Goal: Information Seeking & Learning: Learn about a topic

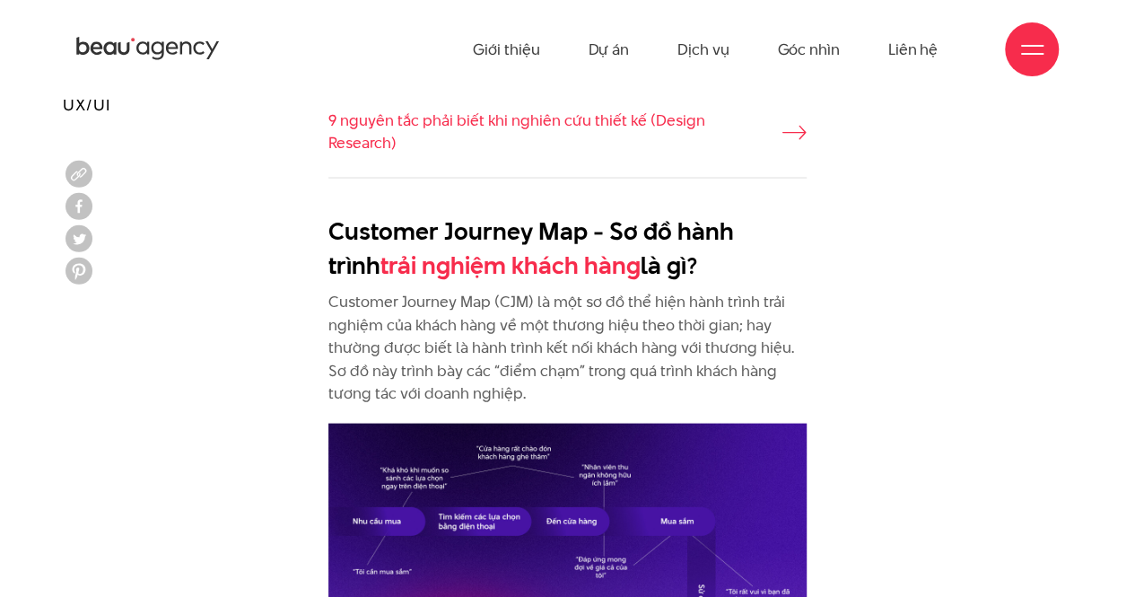
scroll to position [1671, 0]
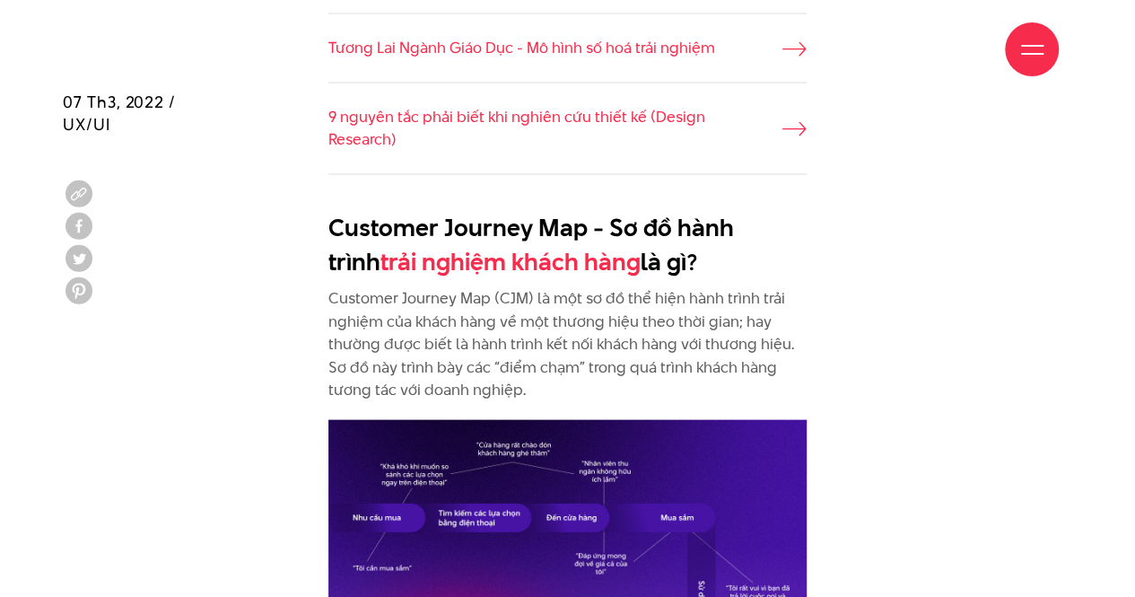
click at [527, 286] on p "Customer Journey Map (CJM) là một sơ đồ thể hiện hành trình trải nghiệm của khá…" at bounding box center [567, 343] width 478 height 115
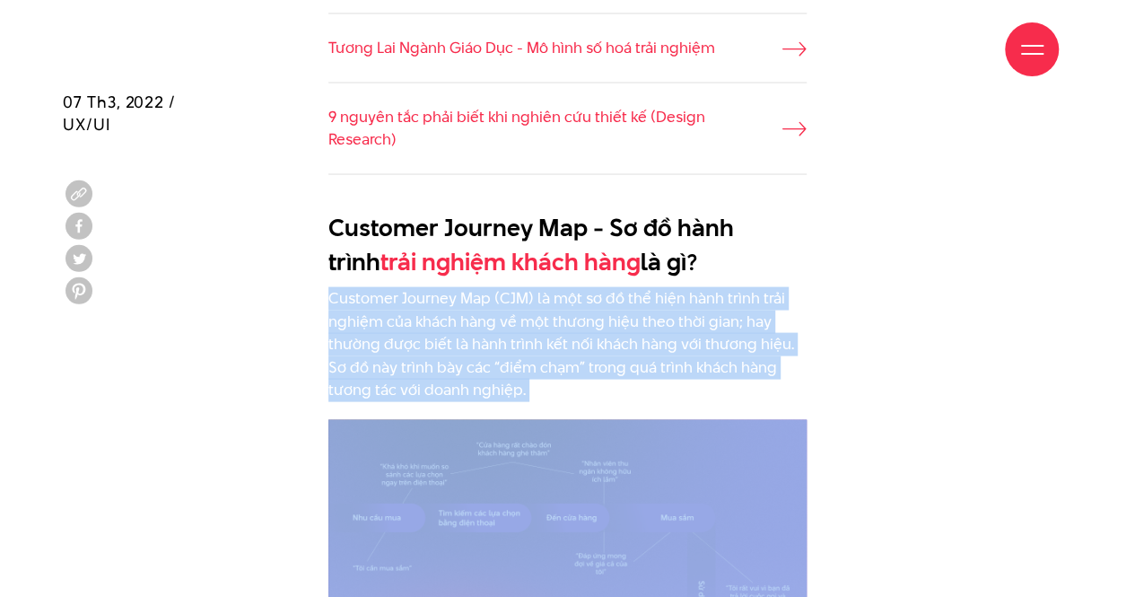
drag, startPoint x: 527, startPoint y: 286, endPoint x: 535, endPoint y: 308, distance: 23.0
click at [535, 308] on p "Customer Journey Map (CJM) là một sơ đồ thể hiện hành trình trải nghiệm của khá…" at bounding box center [567, 343] width 478 height 115
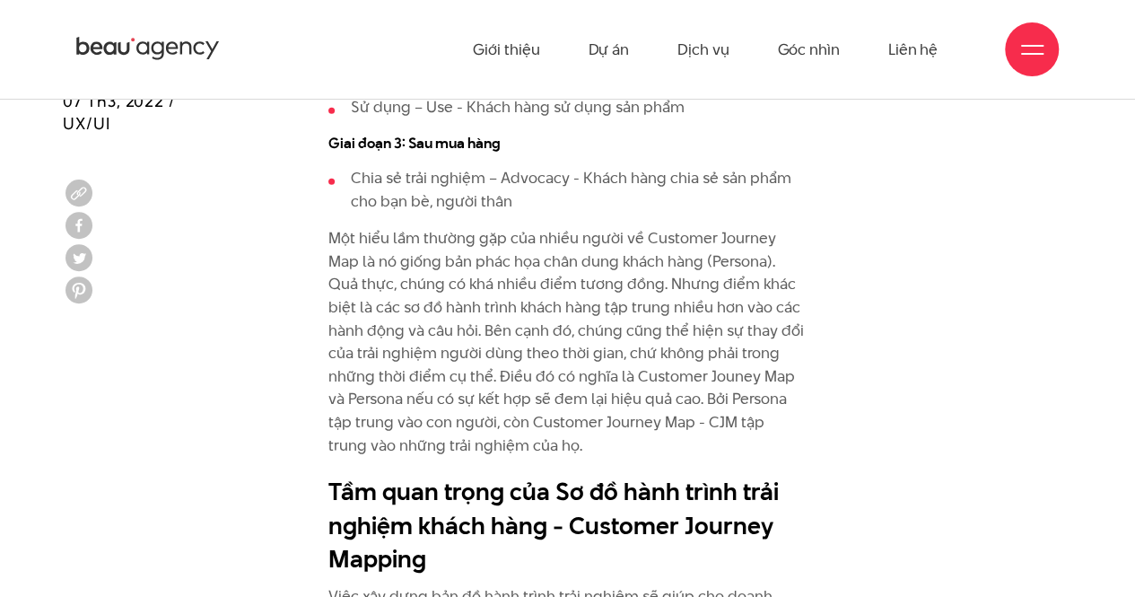
scroll to position [2613, 0]
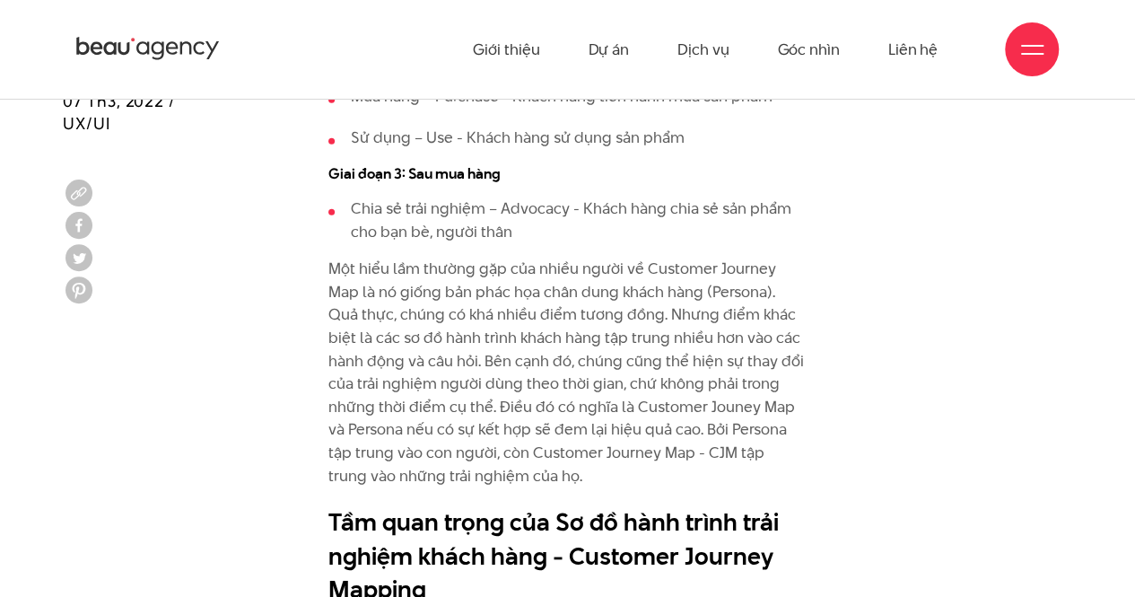
click at [590, 277] on p "Một hiểu lầm thường gặp của nhiều người về Customer Journey Map là nó giống bản…" at bounding box center [567, 372] width 478 height 230
click at [606, 295] on p "Một hiểu lầm thường gặp của nhiều người về Customer Journey Map là nó giống bản…" at bounding box center [567, 372] width 478 height 230
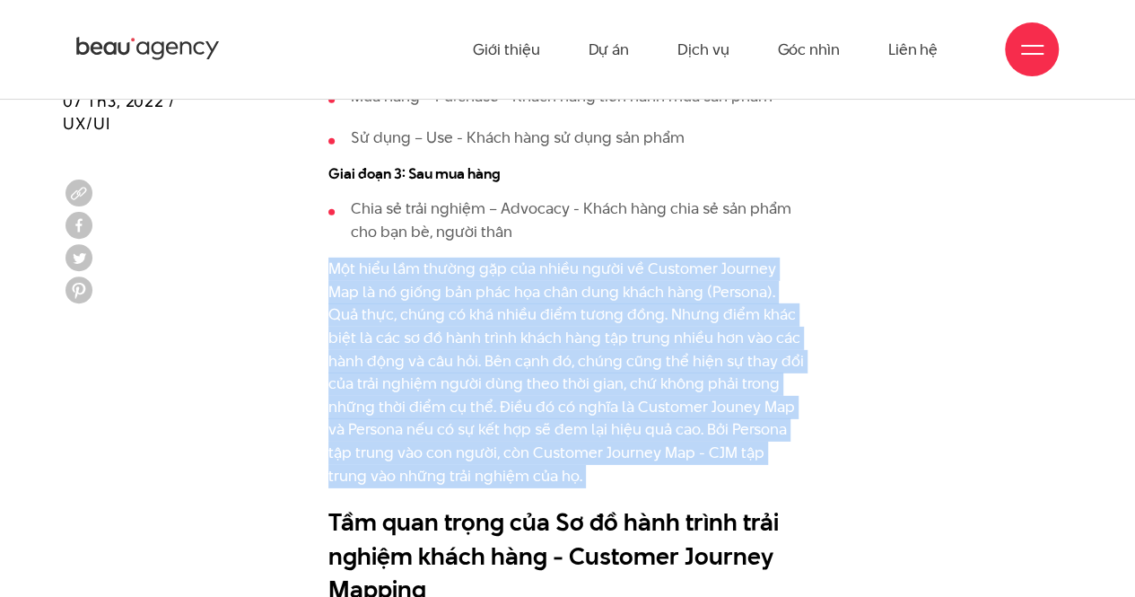
drag, startPoint x: 606, startPoint y: 295, endPoint x: 615, endPoint y: 394, distance: 99.2
click at [615, 394] on p "Một hiểu lầm thường gặp của nhiều người về Customer Journey Map là nó giống bản…" at bounding box center [567, 372] width 478 height 230
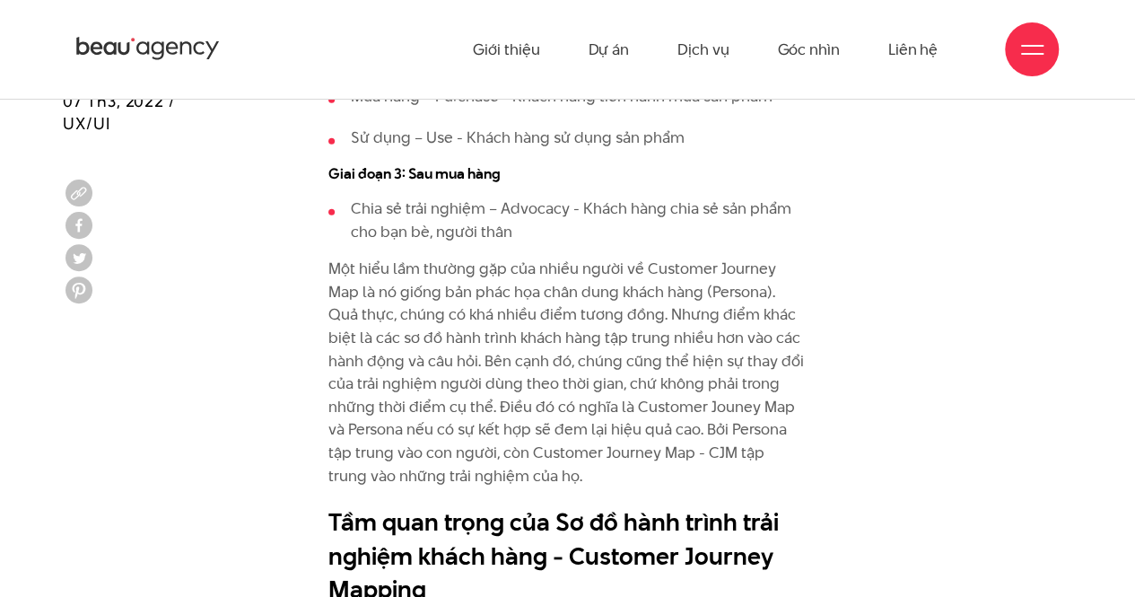
click at [606, 302] on p "Một hiểu lầm thường gặp của nhiều người về Customer Journey Map là nó giống bản…" at bounding box center [567, 372] width 478 height 230
click at [589, 263] on p "Một hiểu lầm thường gặp của nhiều người về Customer Journey Map là nó giống bản…" at bounding box center [567, 372] width 478 height 230
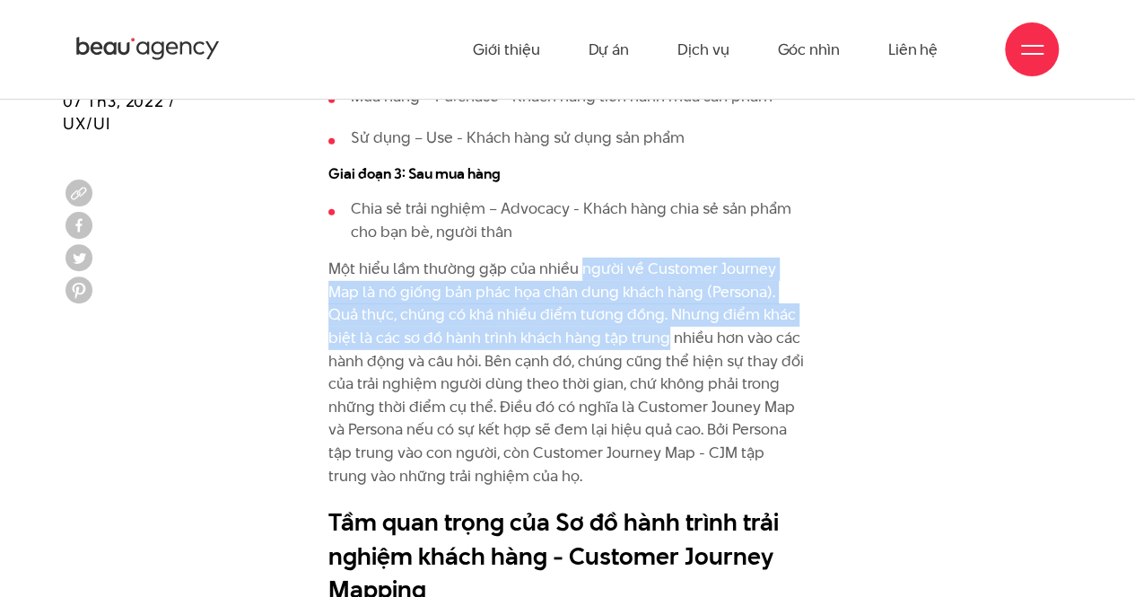
drag, startPoint x: 589, startPoint y: 263, endPoint x: 615, endPoint y: 345, distance: 86.8
click at [615, 345] on p "Một hiểu lầm thường gặp của nhiều người về Customer Journey Map là nó giống bản…" at bounding box center [567, 372] width 478 height 230
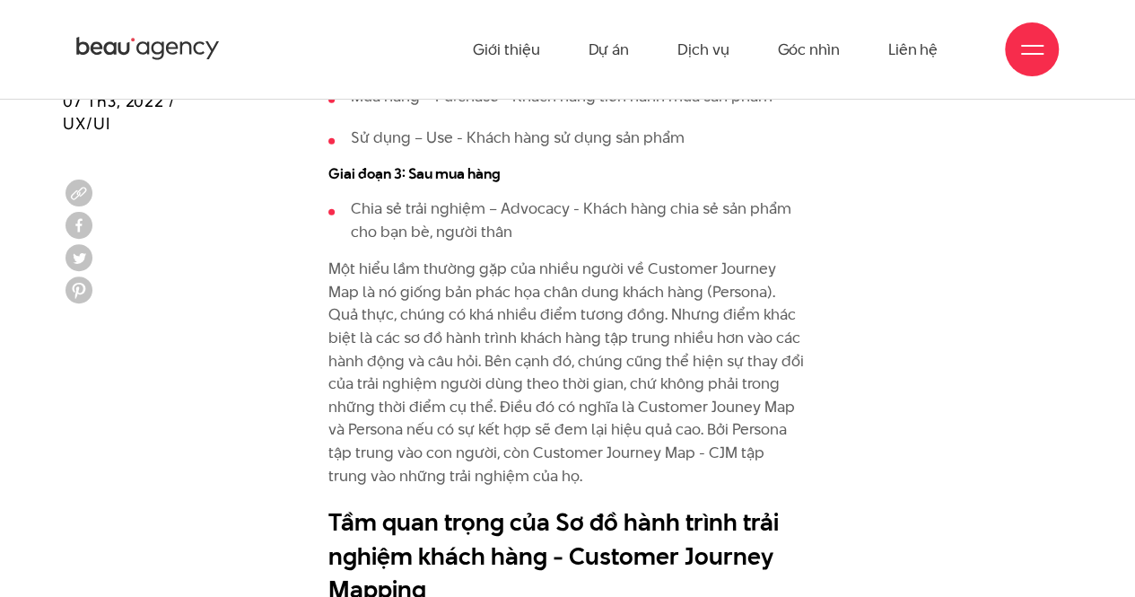
click at [608, 284] on p "Một hiểu lầm thường gặp của nhiều người về Customer Journey Map là nó giống bản…" at bounding box center [567, 372] width 478 height 230
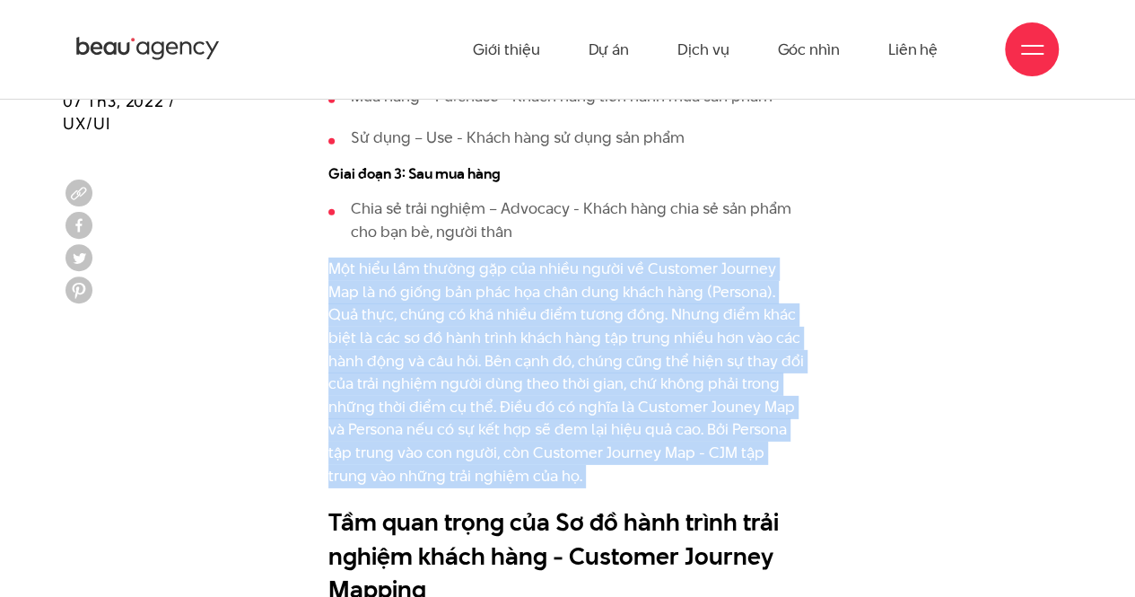
drag, startPoint x: 608, startPoint y: 284, endPoint x: 608, endPoint y: 320, distance: 35.9
click at [608, 320] on p "Một hiểu lầm thường gặp của nhiều người về Customer Journey Map là nó giống bản…" at bounding box center [567, 372] width 478 height 230
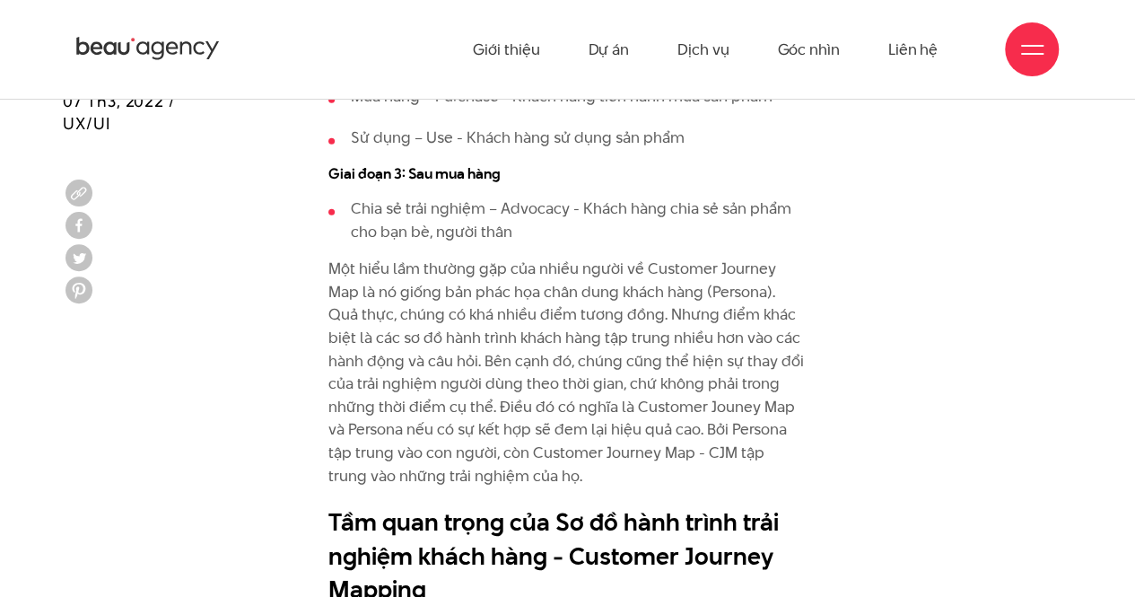
click at [609, 404] on p "Một hiểu lầm thường gặp của nhiều người về Customer Journey Map là nó giống bản…" at bounding box center [567, 372] width 478 height 230
drag, startPoint x: 609, startPoint y: 404, endPoint x: 720, endPoint y: 408, distance: 111.3
click at [720, 408] on p "Một hiểu lầm thường gặp của nhiều người về Customer Journey Map là nó giống bản…" at bounding box center [567, 372] width 478 height 230
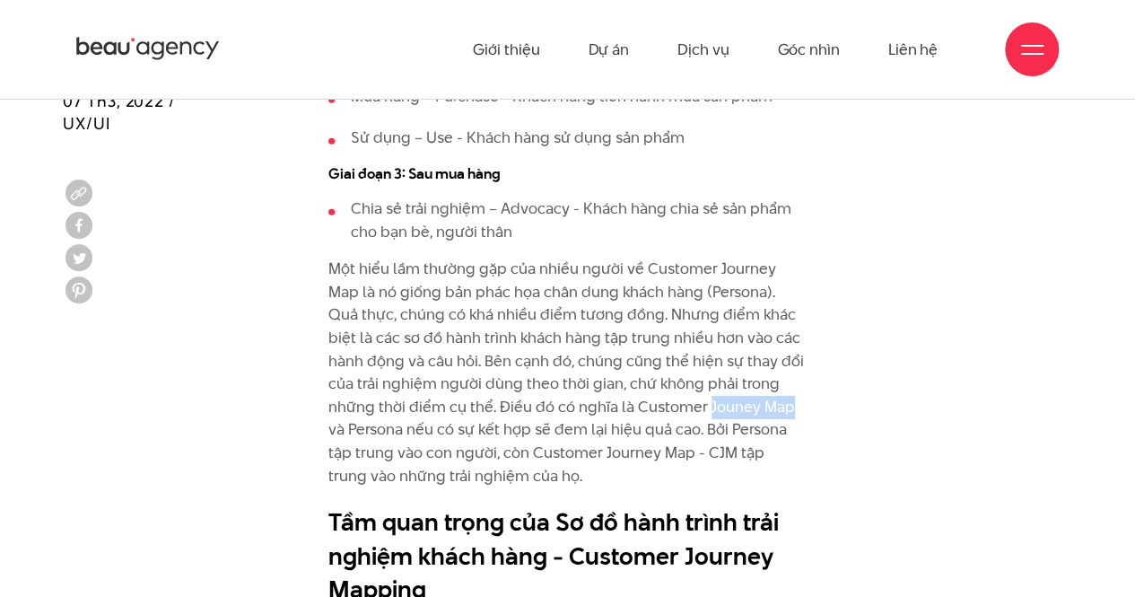
drag, startPoint x: 720, startPoint y: 408, endPoint x: 653, endPoint y: 399, distance: 67.9
click at [653, 399] on p "Một hiểu lầm thường gặp của nhiều người về Customer Journey Map là nó giống bản…" at bounding box center [567, 372] width 478 height 230
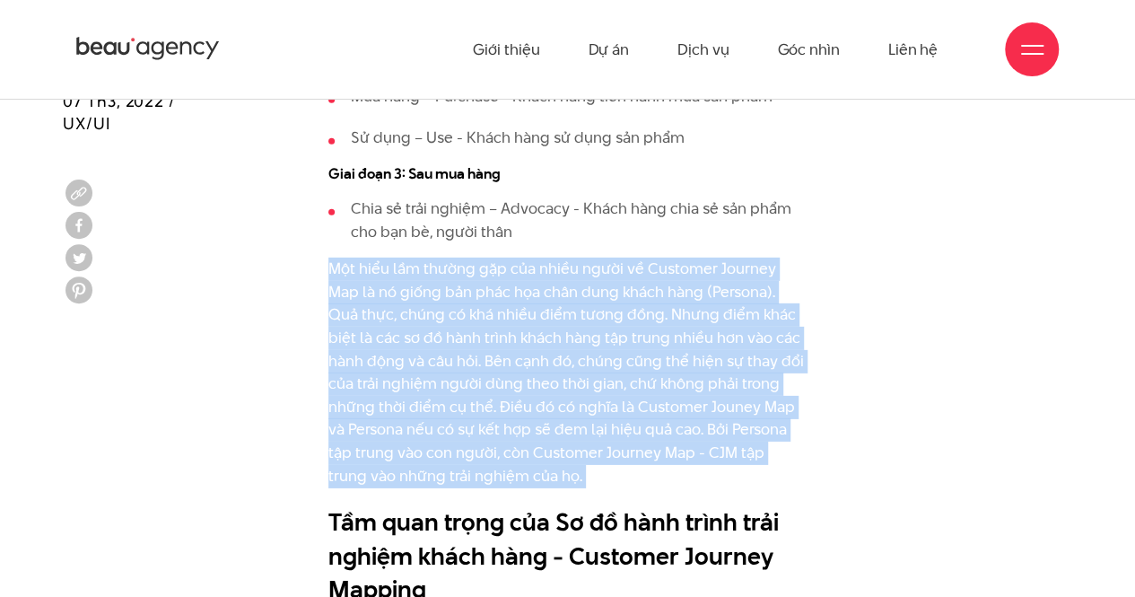
click at [648, 406] on p "Một hiểu lầm thường gặp của nhiều người về Customer Journey Map là nó giống bản…" at bounding box center [567, 372] width 478 height 230
